Goal: Task Accomplishment & Management: Use online tool/utility

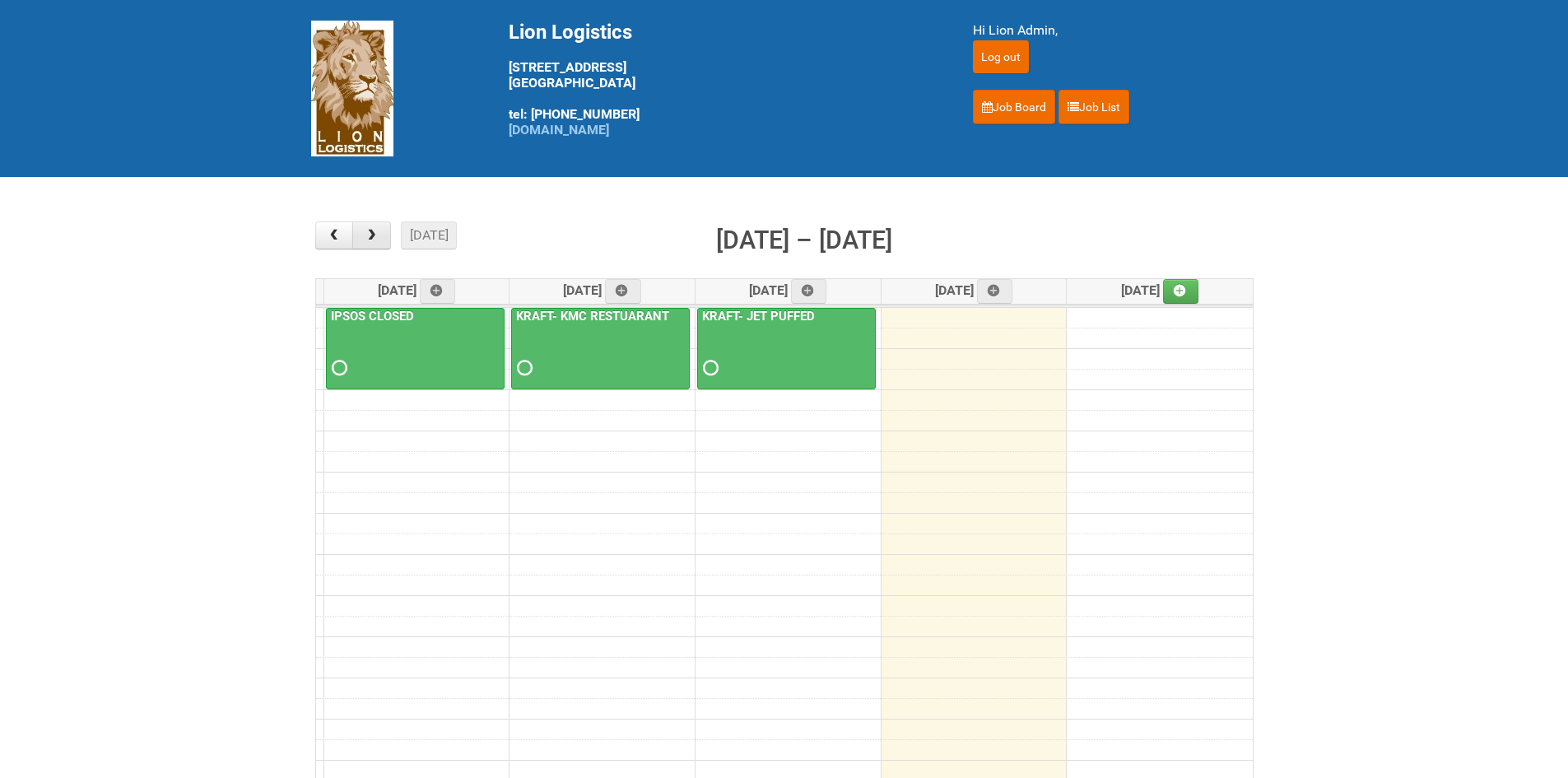
click at [382, 247] on button "button" at bounding box center [371, 235] width 38 height 28
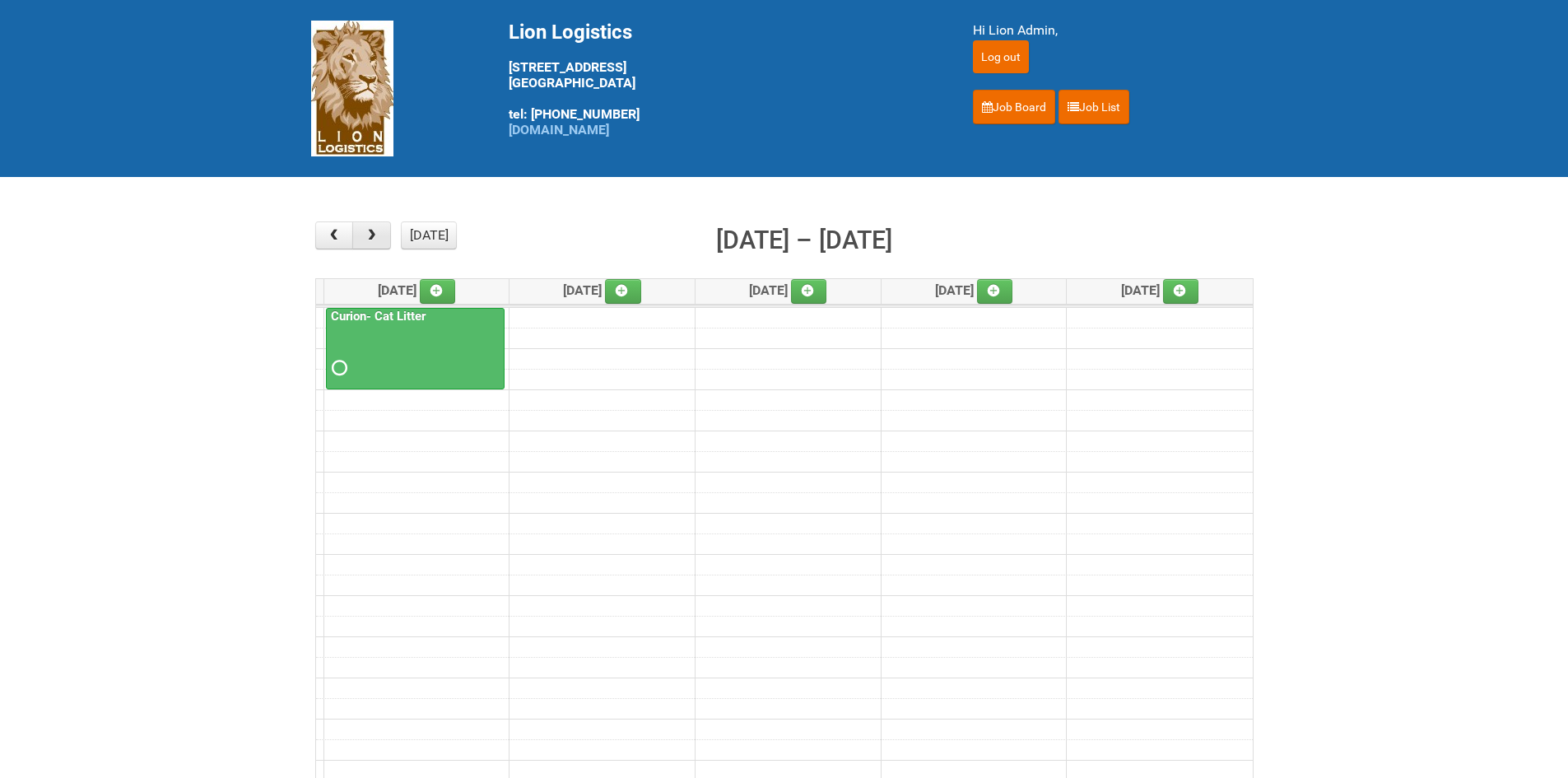
click at [371, 233] on span "button" at bounding box center [371, 236] width 15 height 13
click at [339, 237] on span "button" at bounding box center [334, 236] width 15 height 13
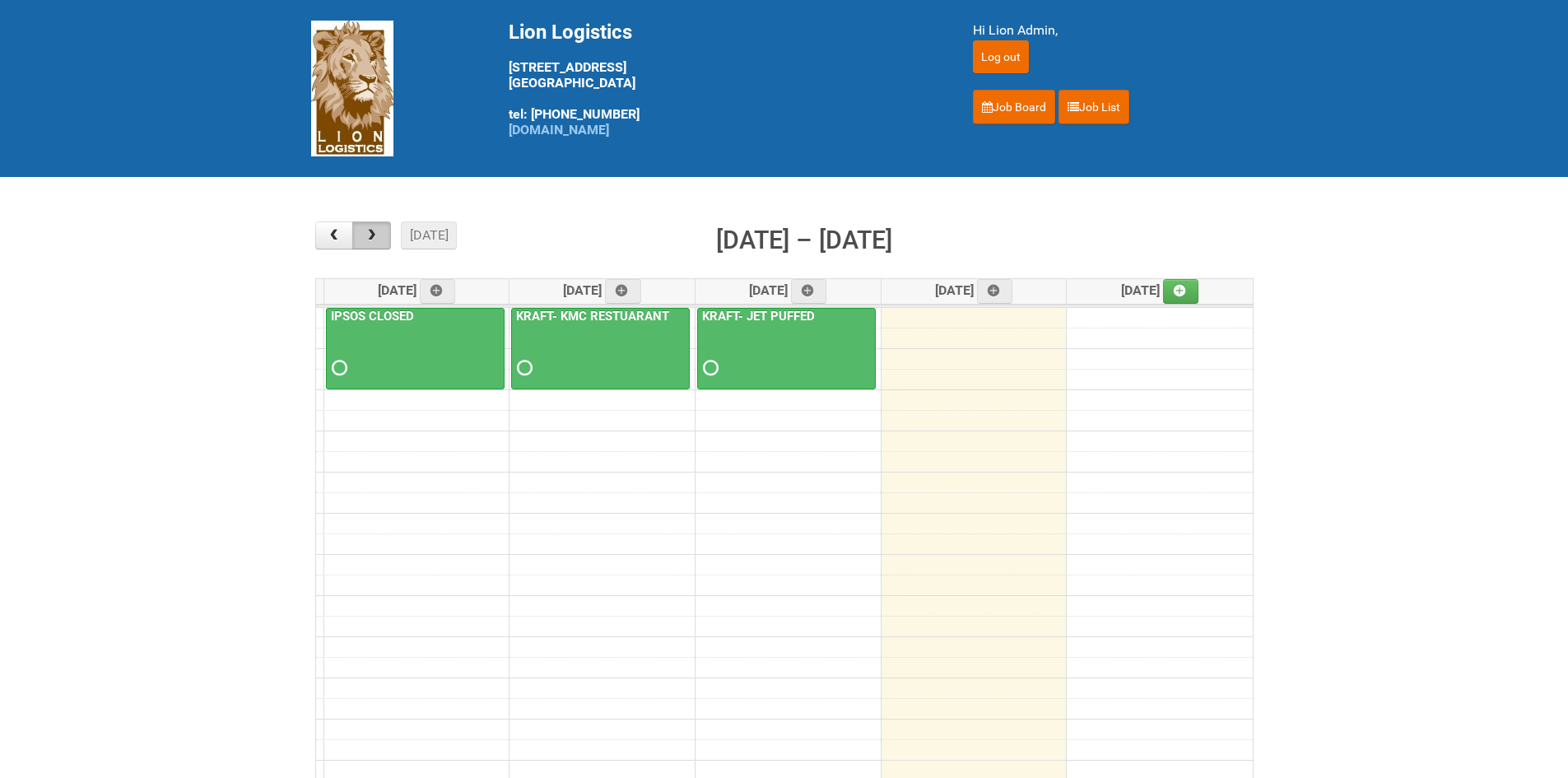
click at [371, 235] on span "button" at bounding box center [371, 236] width 15 height 13
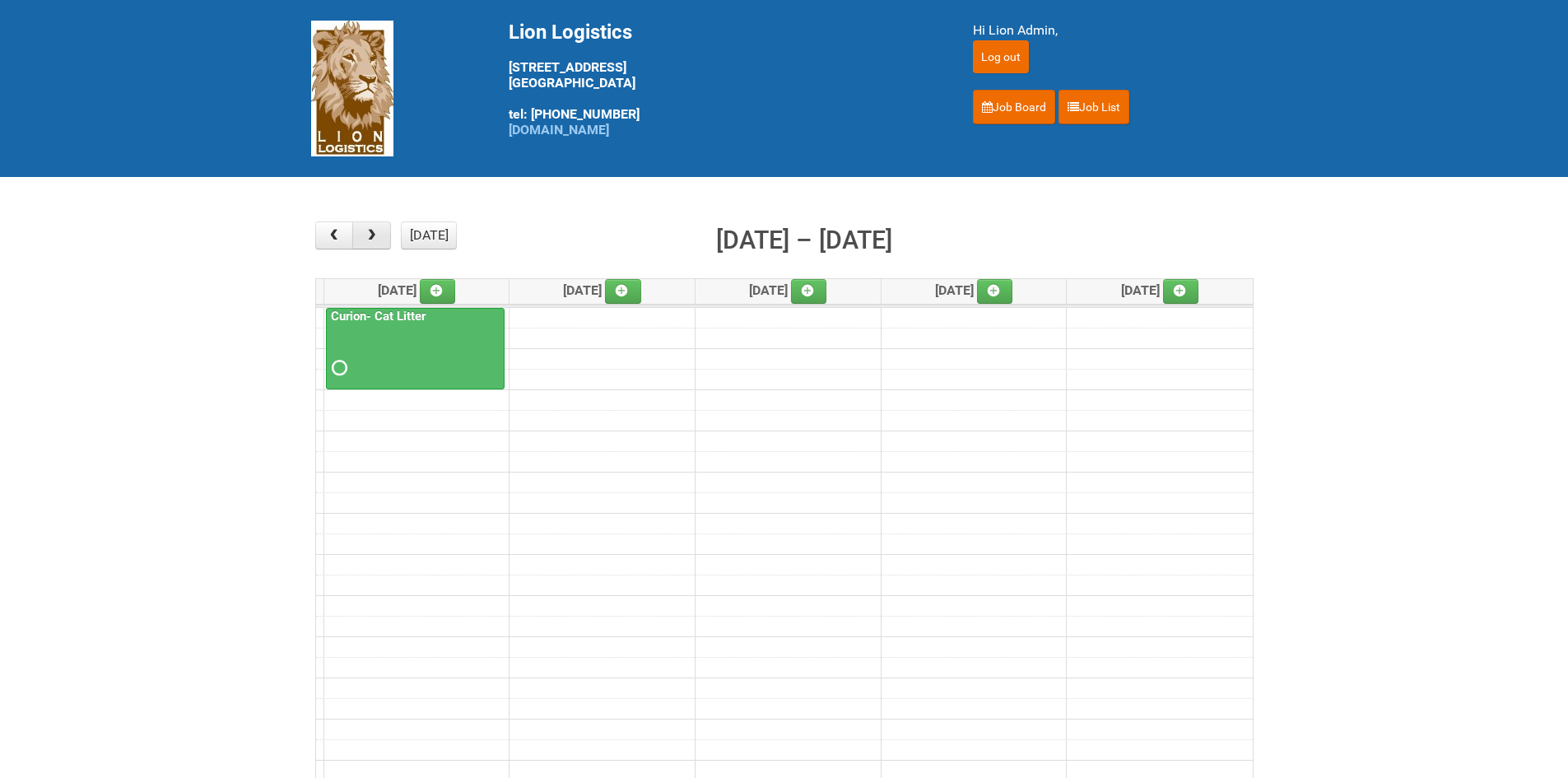
click at [371, 235] on span "button" at bounding box center [371, 236] width 15 height 13
click at [364, 230] on span "button" at bounding box center [371, 236] width 15 height 13
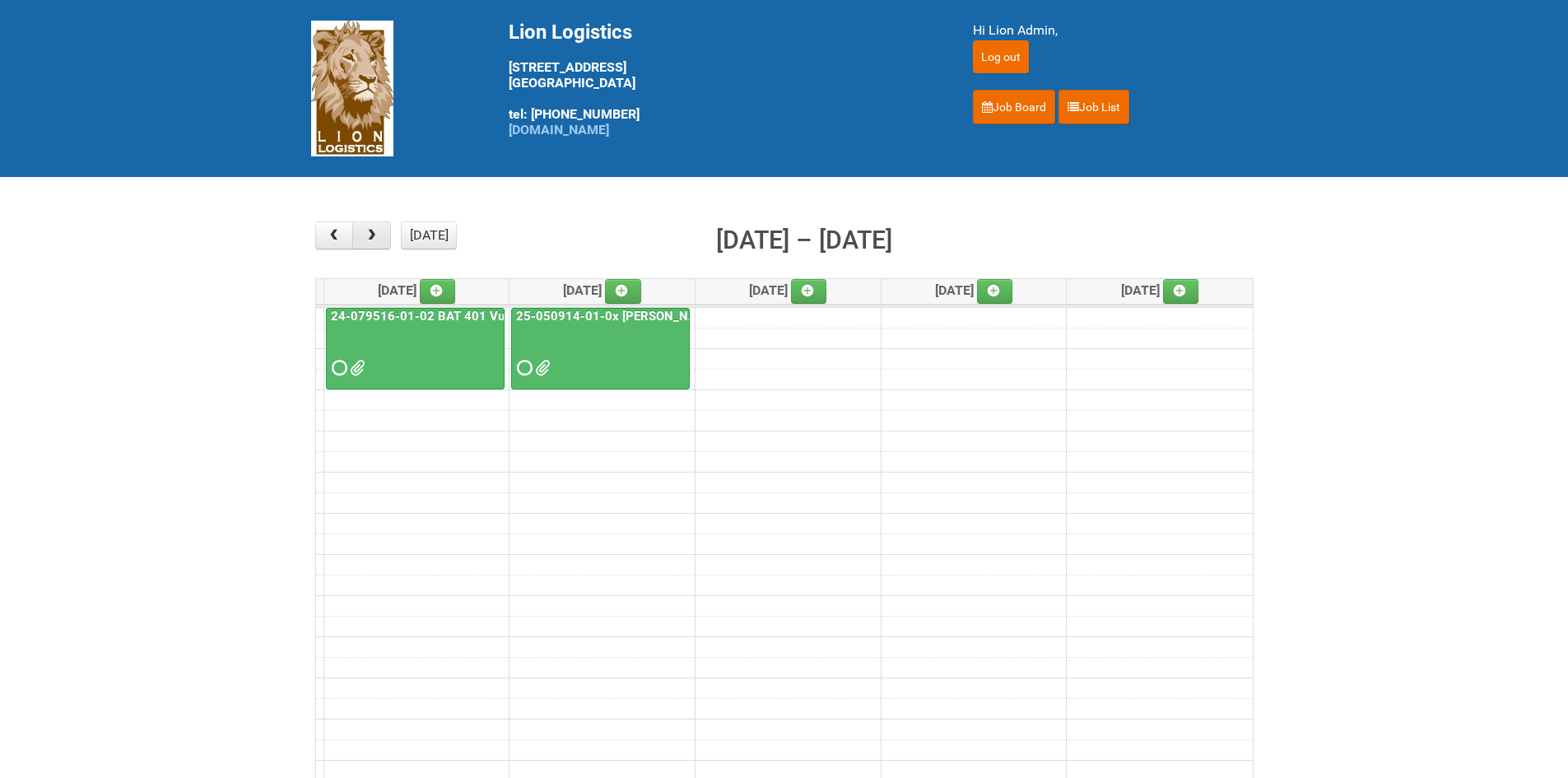
click at [365, 239] on span "button" at bounding box center [371, 236] width 15 height 13
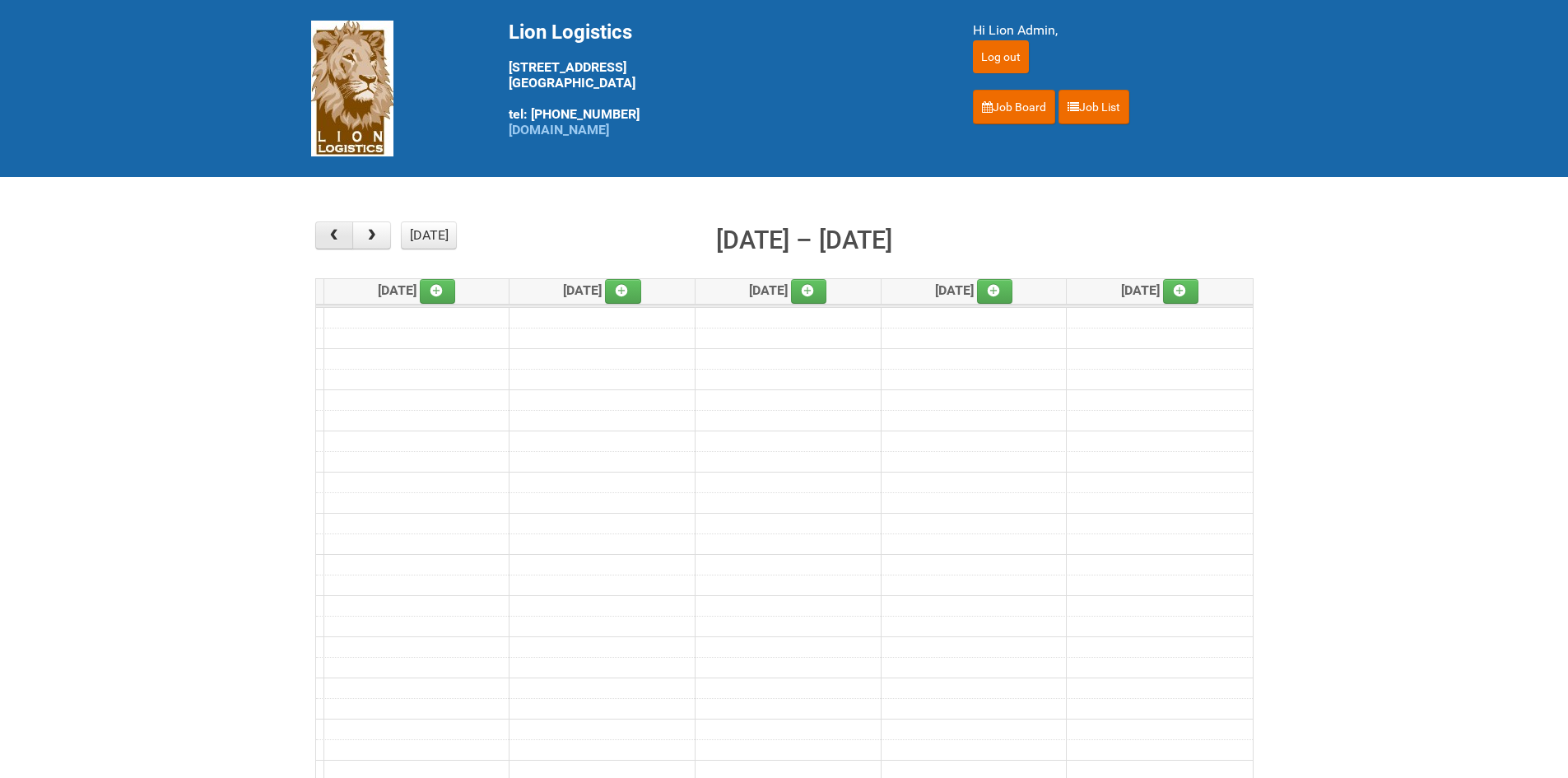
click at [344, 232] on button "button" at bounding box center [335, 235] width 38 height 28
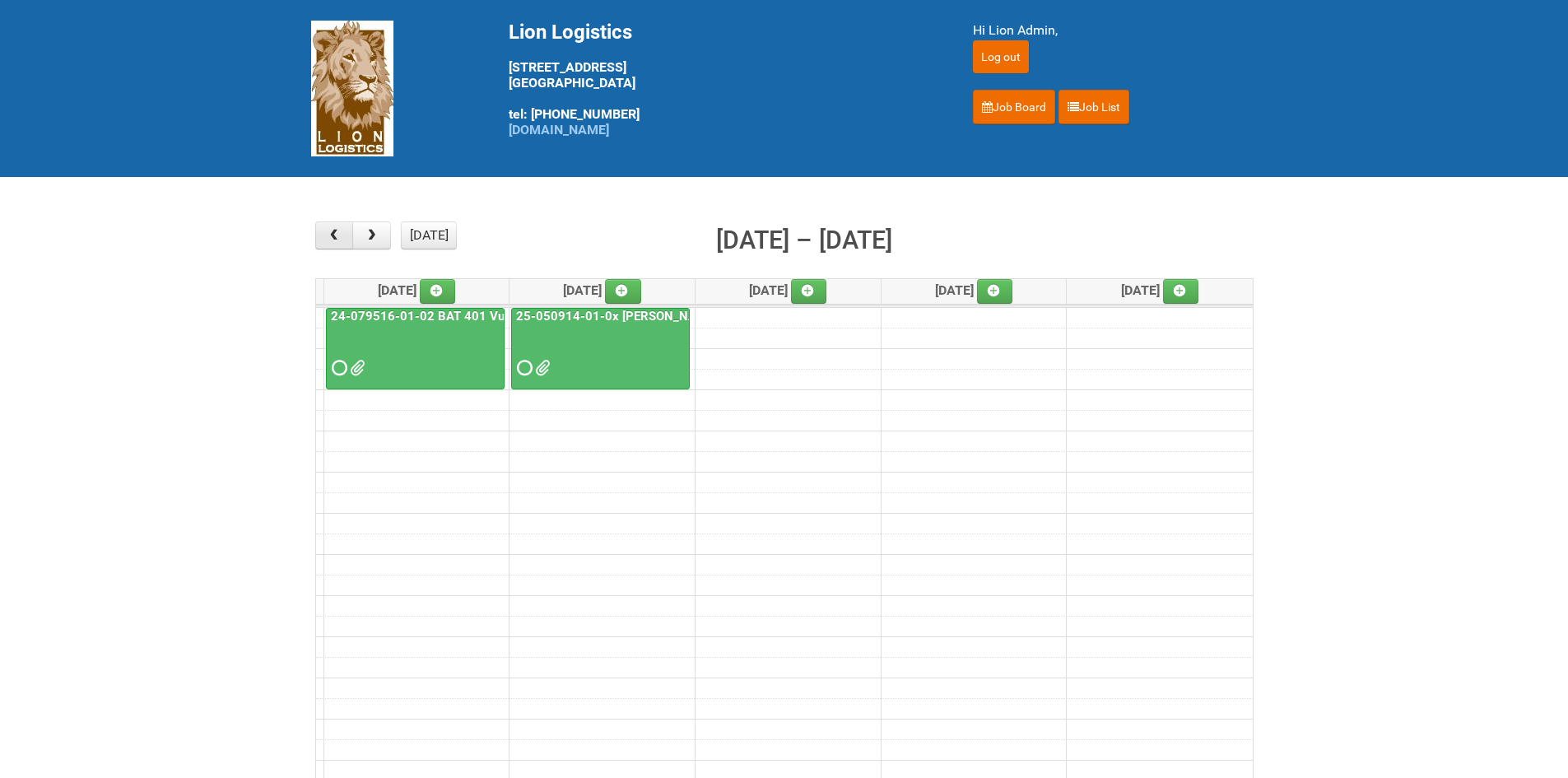
click at [344, 232] on button "button" at bounding box center [335, 235] width 38 height 28
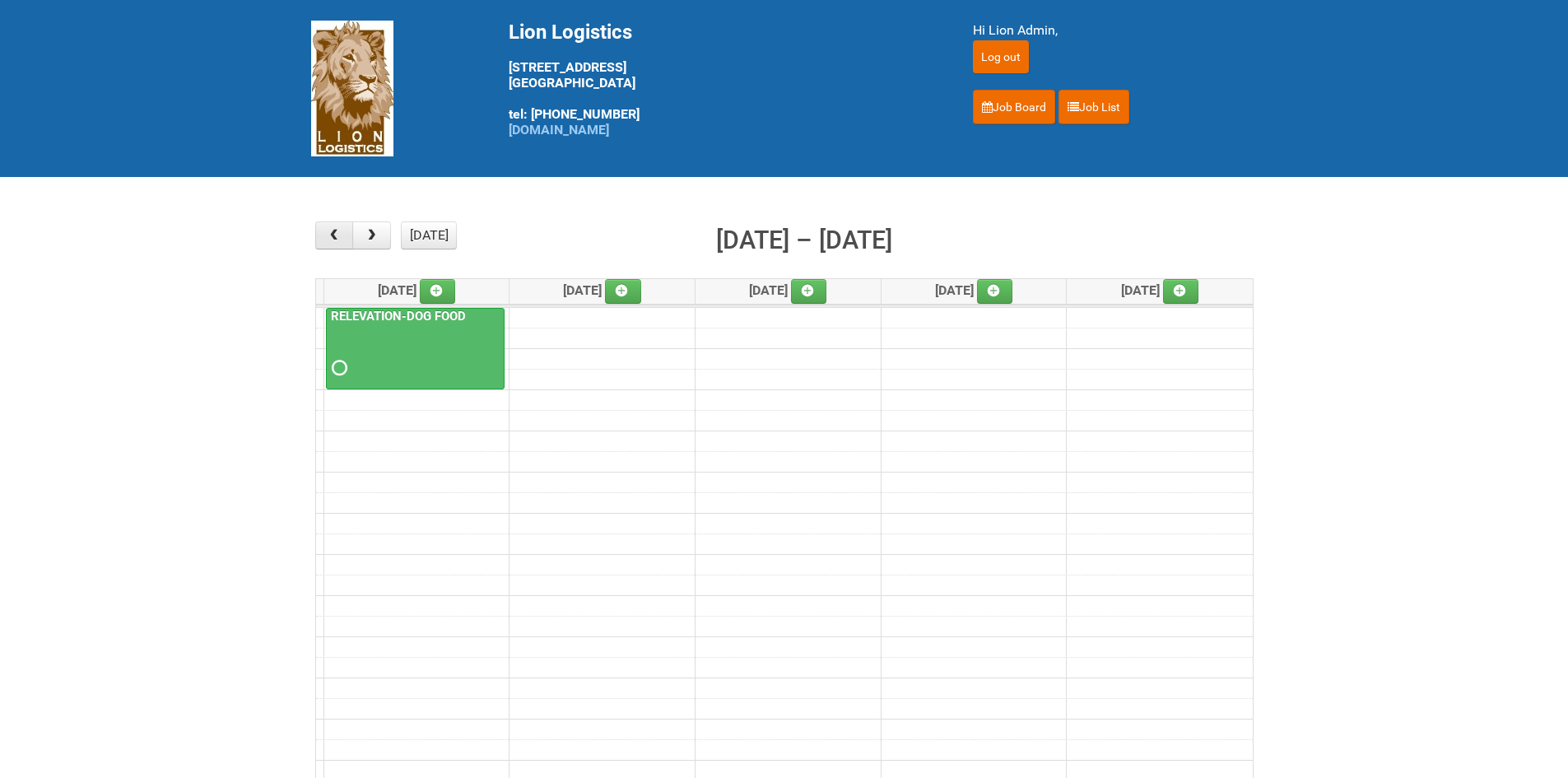
click at [344, 232] on button "button" at bounding box center [335, 235] width 38 height 28
